Goal: Task Accomplishment & Management: Manage account settings

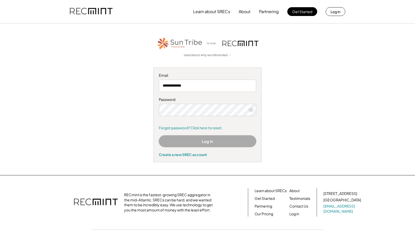
click at [207, 139] on button "Log In" at bounding box center [207, 142] width 97 height 12
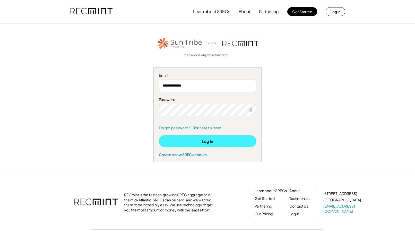
click at [191, 141] on button "Log In" at bounding box center [207, 142] width 97 height 12
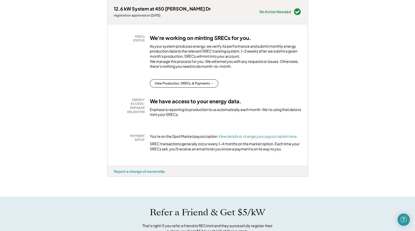
scroll to position [53, 0]
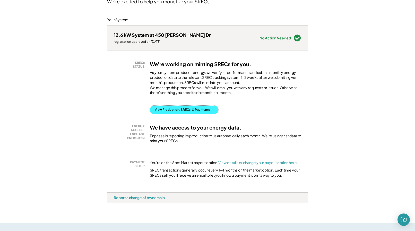
click at [191, 114] on button "View Production, SRECs, & Payments →" at bounding box center [184, 110] width 69 height 8
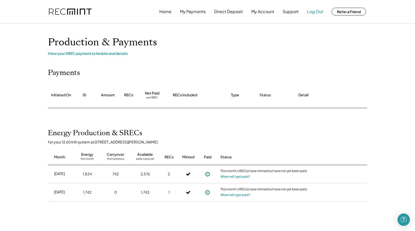
click at [318, 11] on button "Log Out" at bounding box center [315, 11] width 16 height 10
